Goal: Check status: Check status

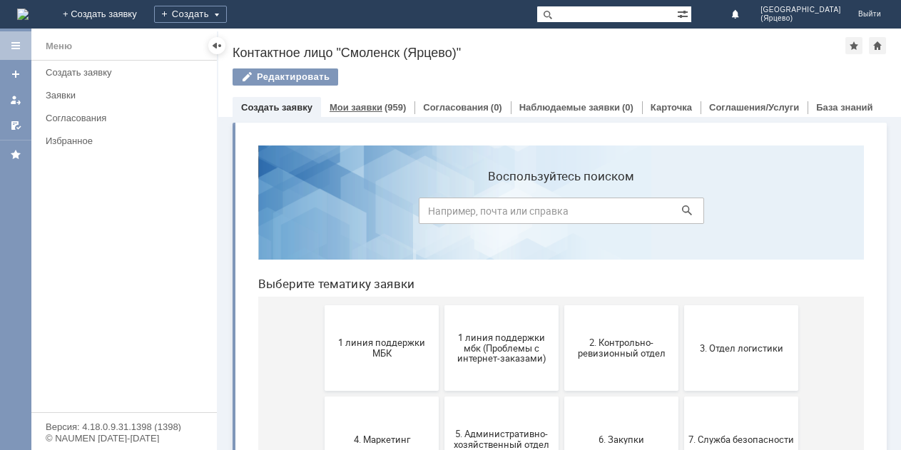
click at [350, 108] on link "Мои заявки" at bounding box center [356, 107] width 53 height 11
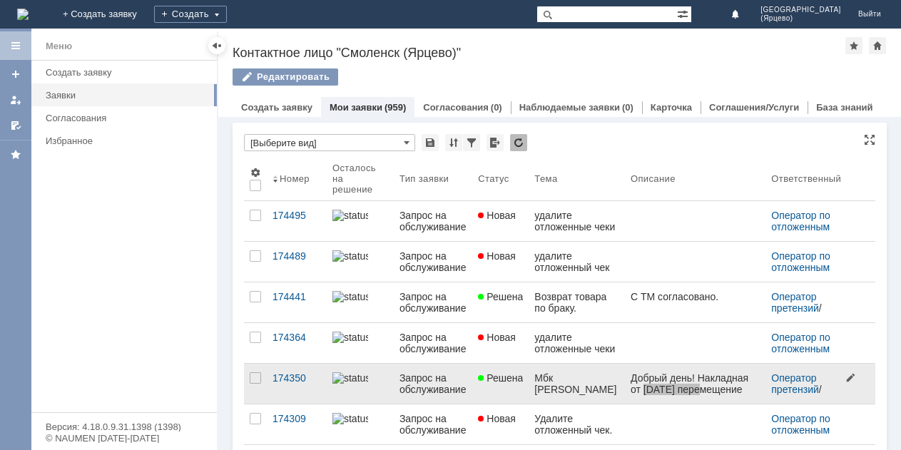
click at [820, 383] on div "Оператор претензий / Контрольно-ревизионный отдел" at bounding box center [814, 383] width 87 height 23
click at [841, 378] on span at bounding box center [852, 384] width 23 height 38
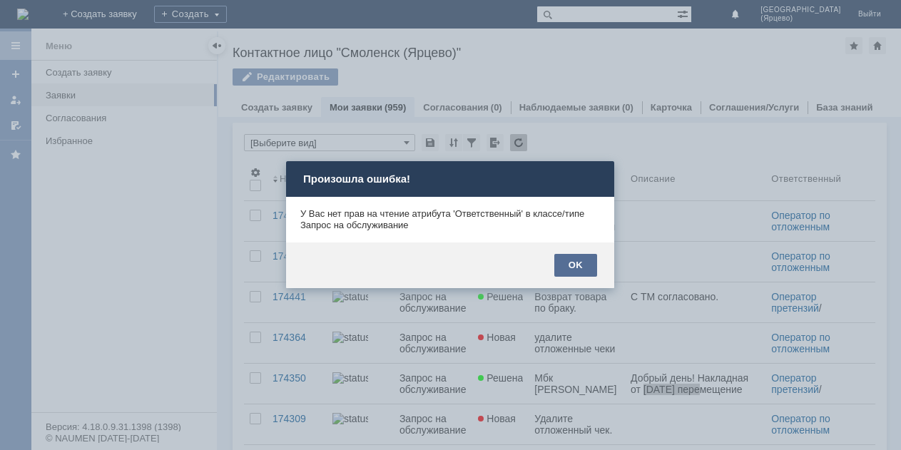
click at [574, 263] on div "OK" at bounding box center [575, 265] width 43 height 23
